Goal: Check status: Check status

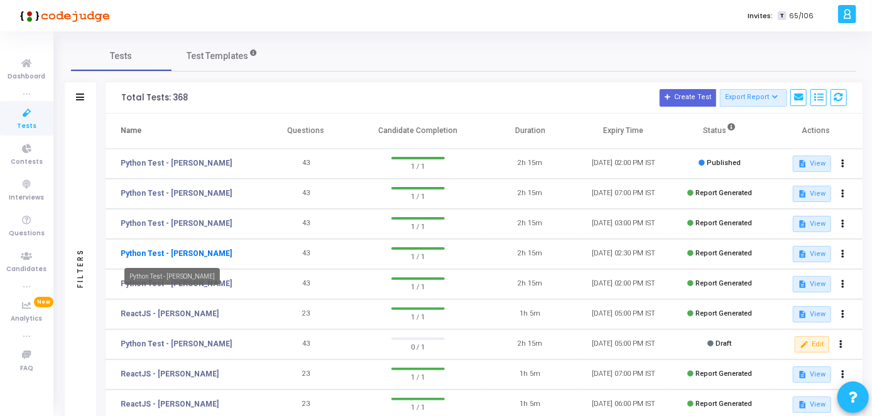
click at [191, 249] on link "Python Test - [PERSON_NAME]" at bounding box center [176, 253] width 111 height 11
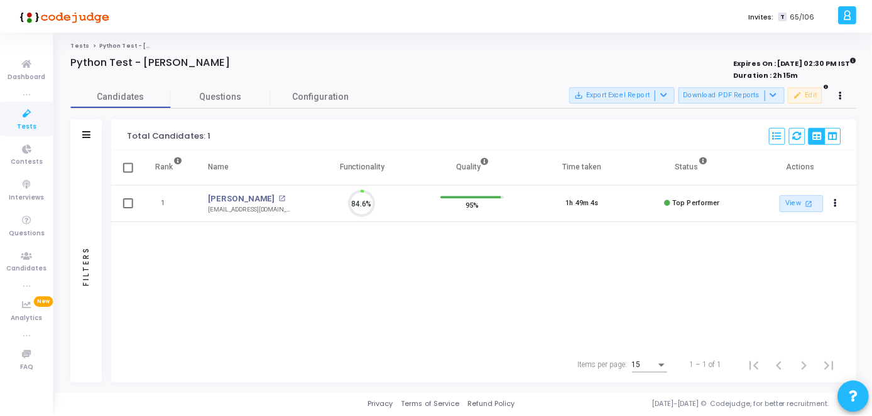
scroll to position [26, 31]
click at [211, 196] on link "[PERSON_NAME]" at bounding box center [242, 199] width 67 height 13
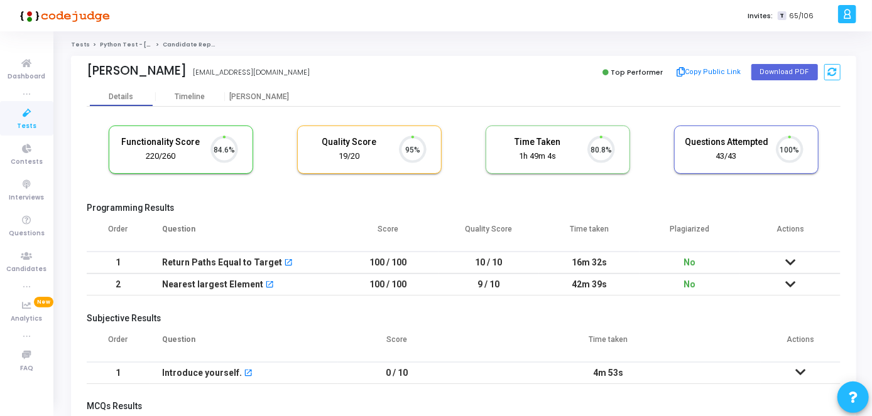
scroll to position [26, 31]
click at [260, 95] on div "[PERSON_NAME]" at bounding box center [259, 96] width 69 height 9
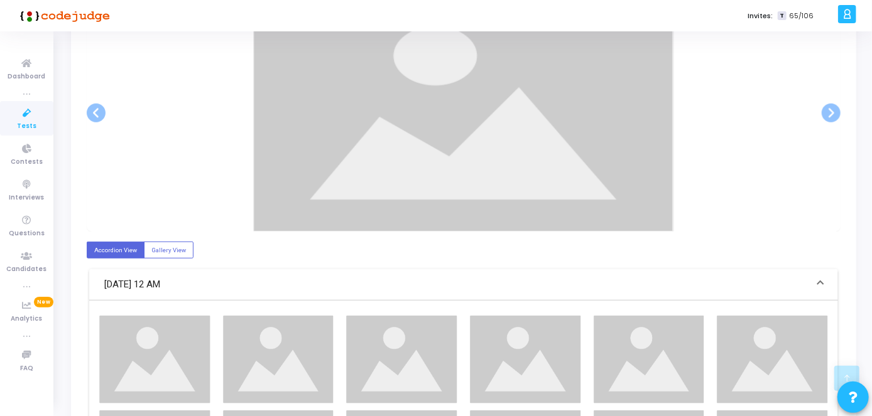
scroll to position [292, 0]
